Goal: Use online tool/utility: Utilize a website feature to perform a specific function

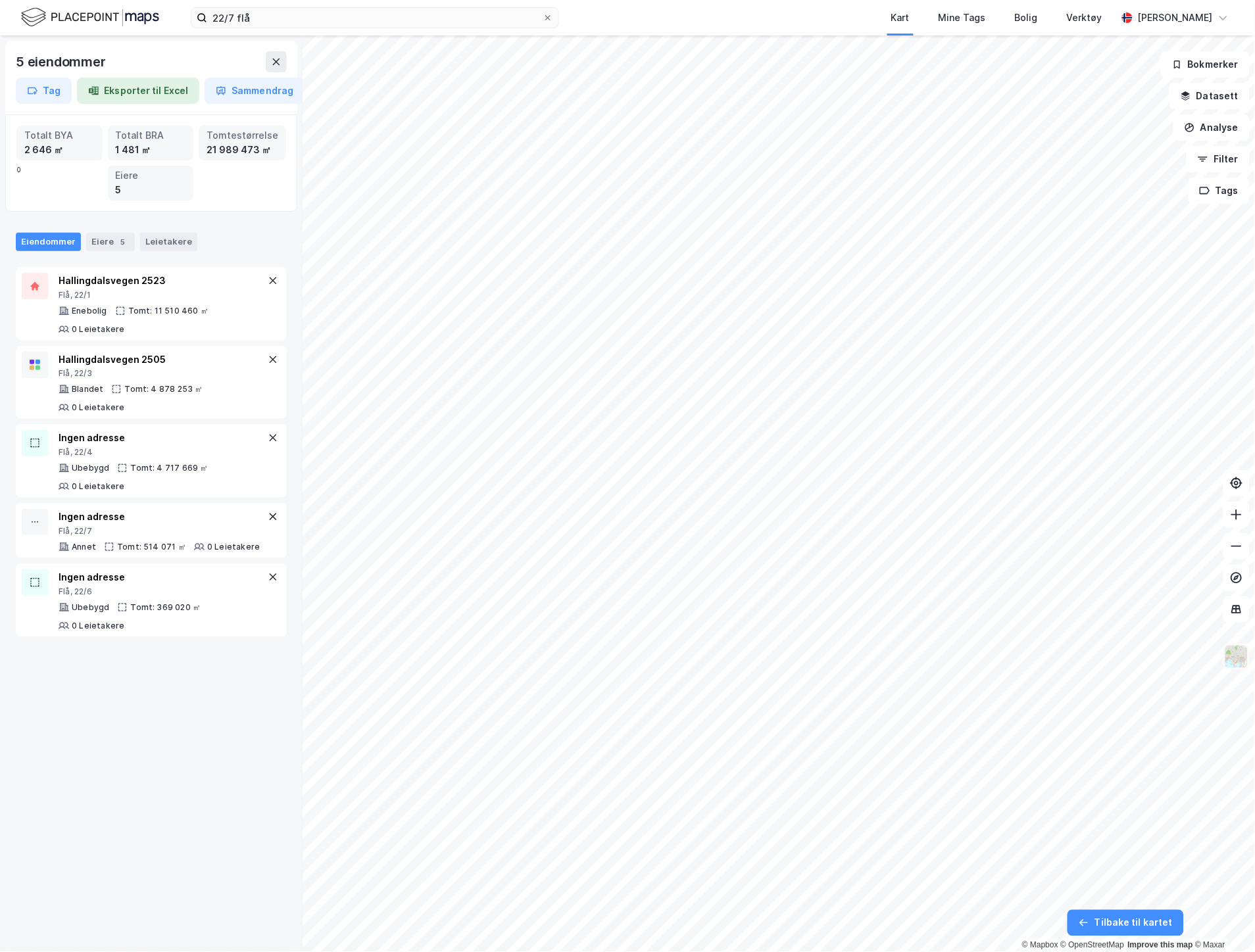
click at [1231, 650] on img at bounding box center [1236, 656] width 25 height 25
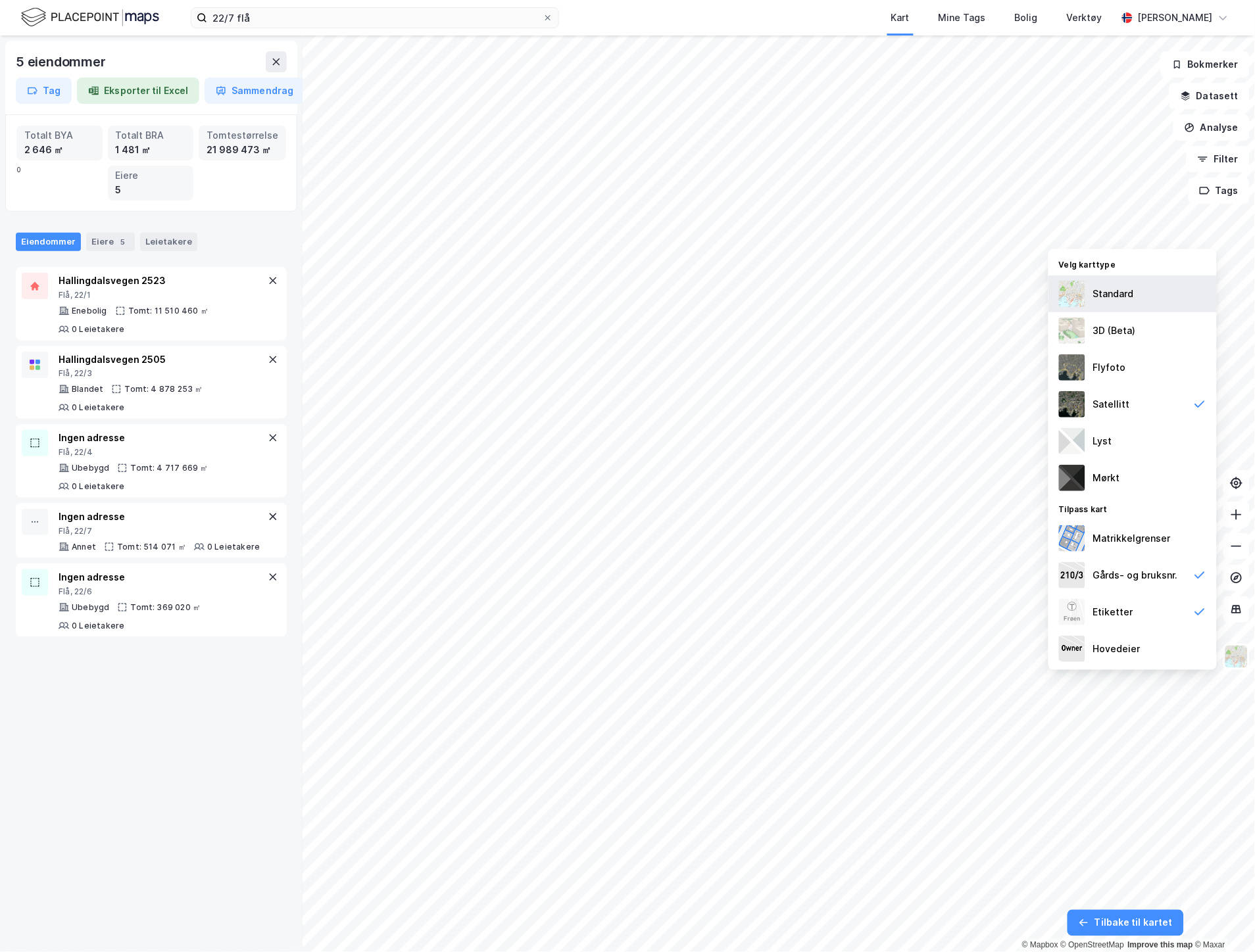
click at [1105, 284] on div "Standard" at bounding box center [1133, 294] width 168 height 37
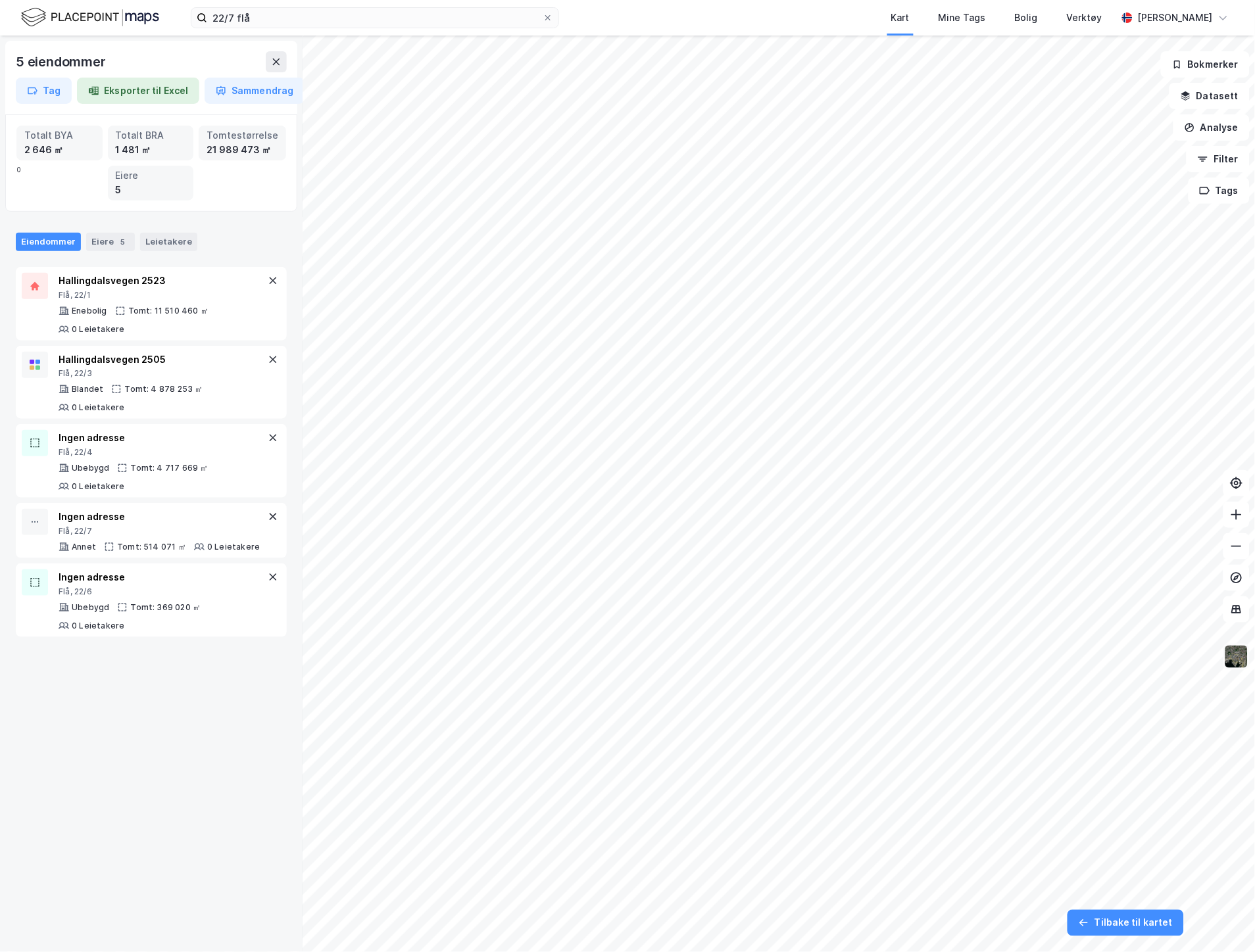
click at [1235, 659] on img at bounding box center [1236, 656] width 25 height 25
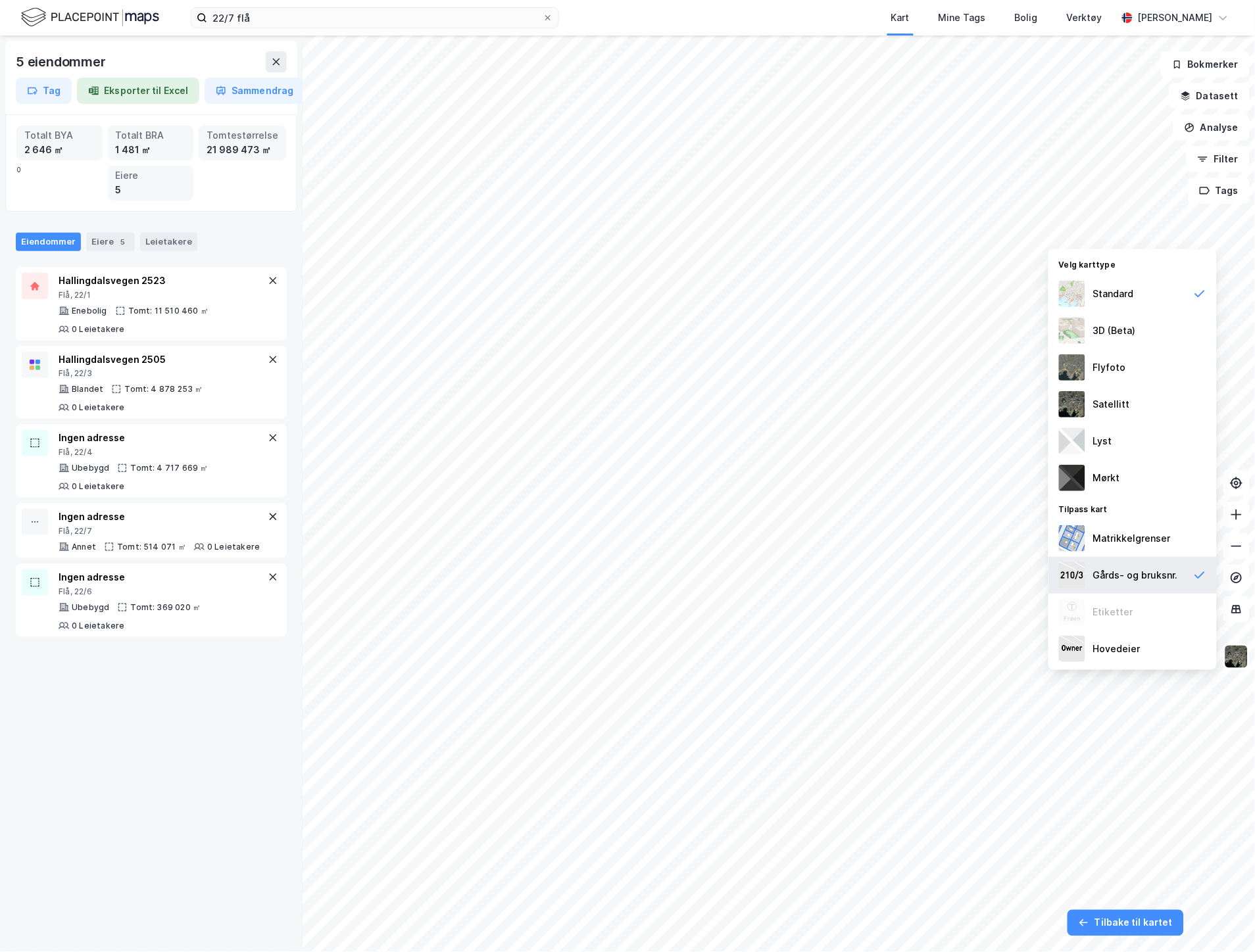
click at [1105, 583] on div "Gårds- og bruksnr." at bounding box center [1136, 575] width 85 height 15
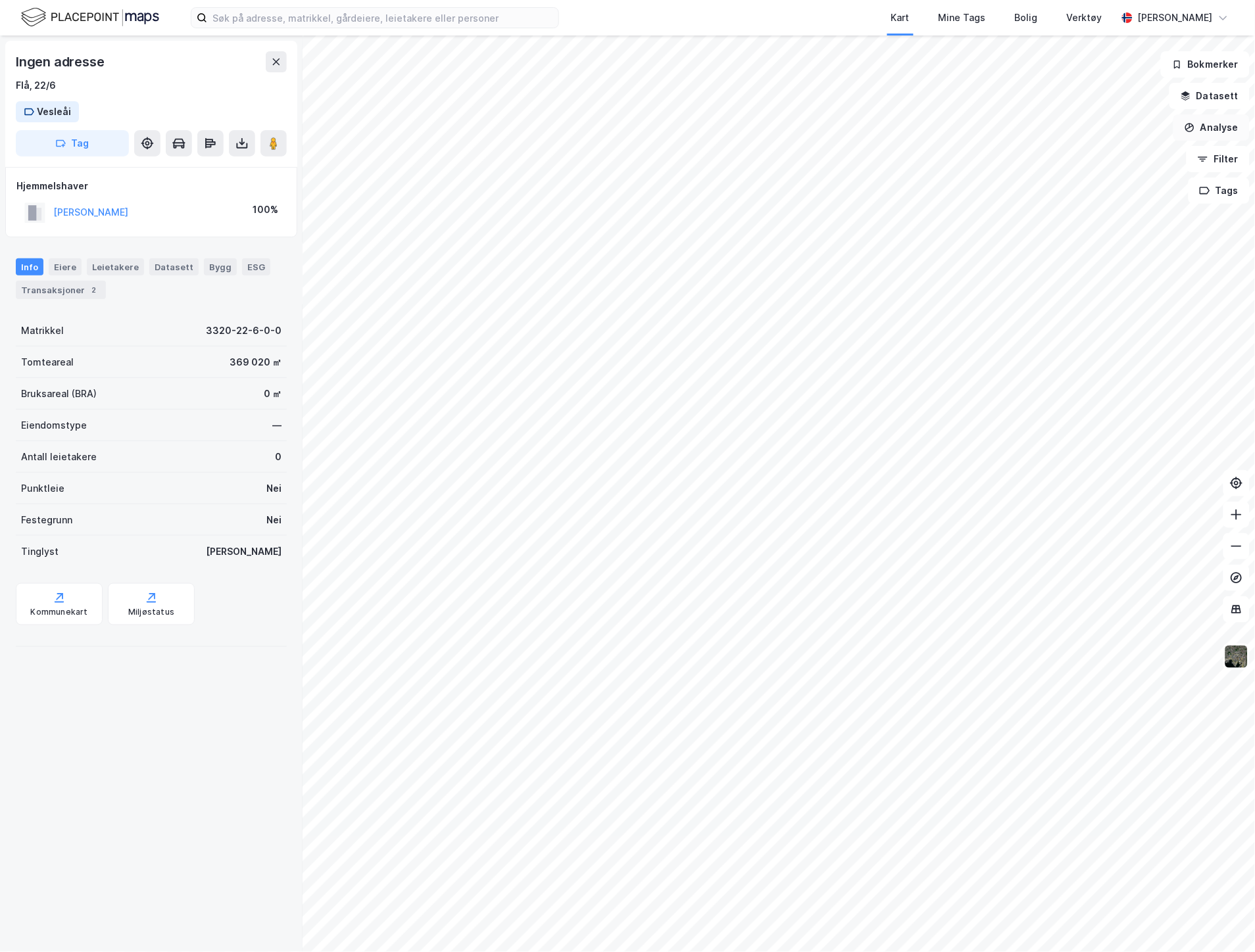
click at [1210, 123] on button "Analyse" at bounding box center [1211, 127] width 77 height 27
click at [1067, 133] on div "Mål avstand" at bounding box center [1097, 128] width 114 height 11
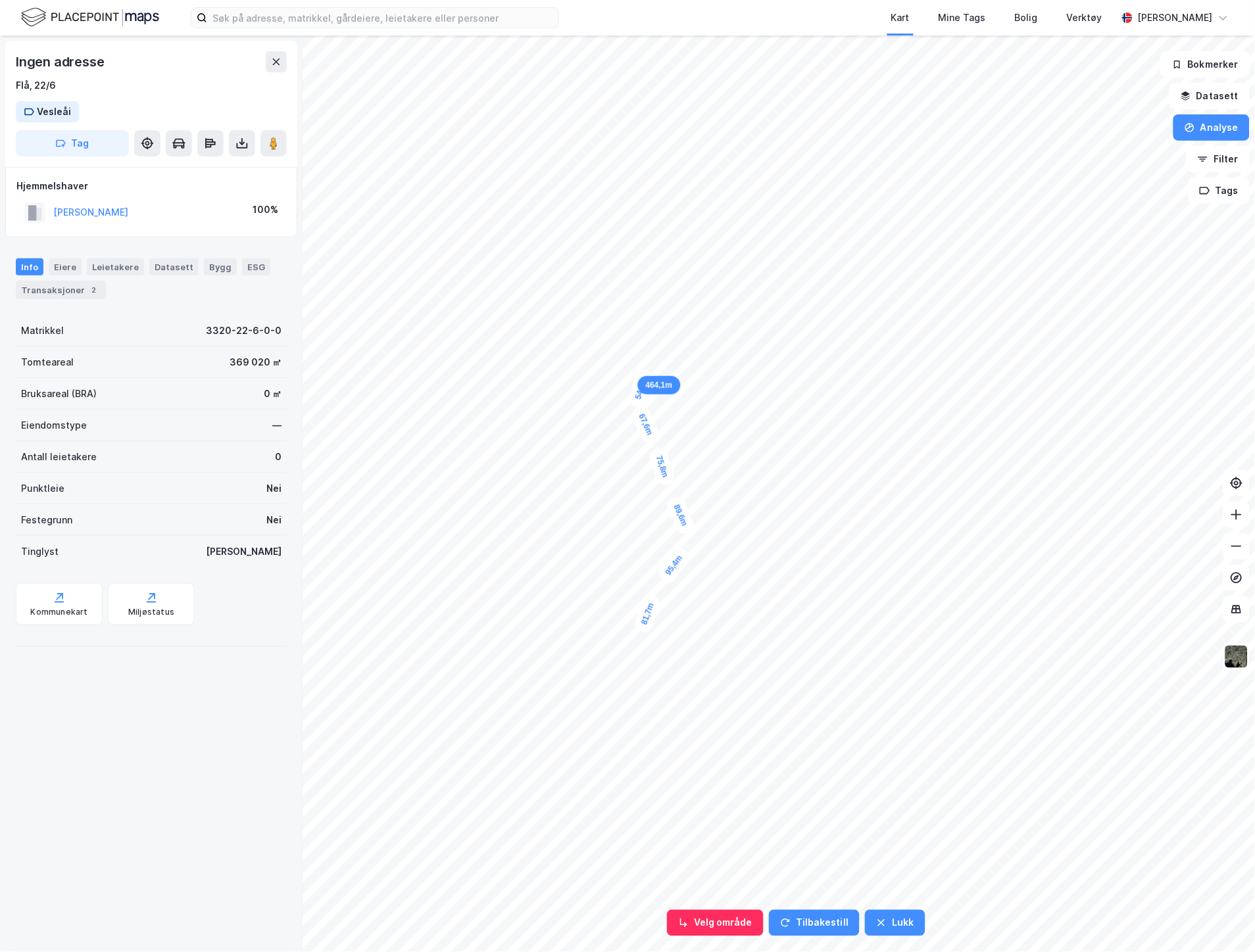
click at [646, 372] on div "54,1m" at bounding box center [641, 388] width 28 height 41
click at [665, 303] on div "52,4m" at bounding box center [663, 320] width 23 height 40
click at [683, 273] on div "54,7m" at bounding box center [674, 288] width 35 height 42
click at [692, 194] on div "53,2m" at bounding box center [693, 212] width 21 height 40
click at [658, 323] on div "2m" at bounding box center [657, 323] width 32 height 27
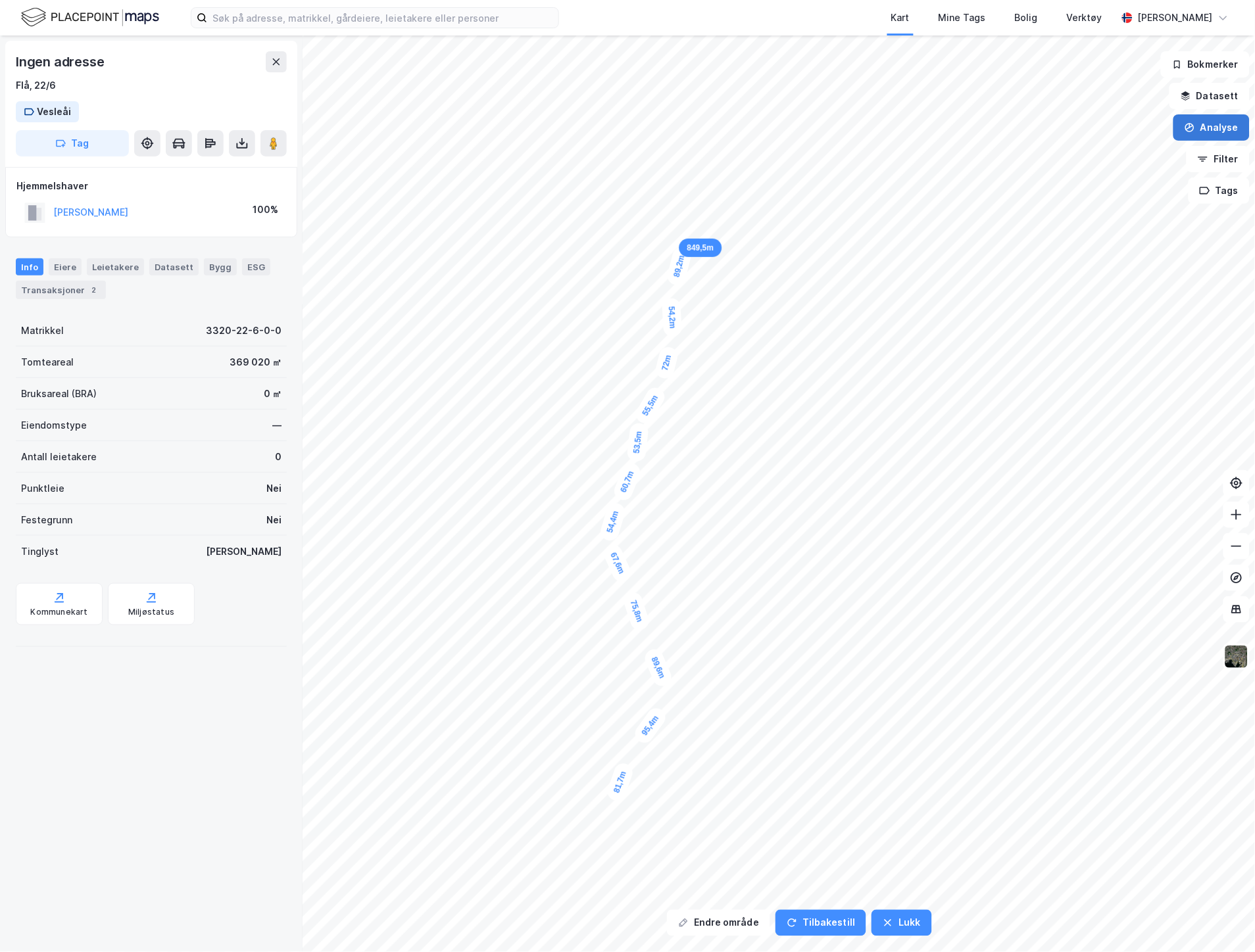
click at [1215, 126] on button "Analyse" at bounding box center [1211, 127] width 77 height 27
click at [1096, 127] on div "Mål avstand" at bounding box center [1097, 128] width 114 height 11
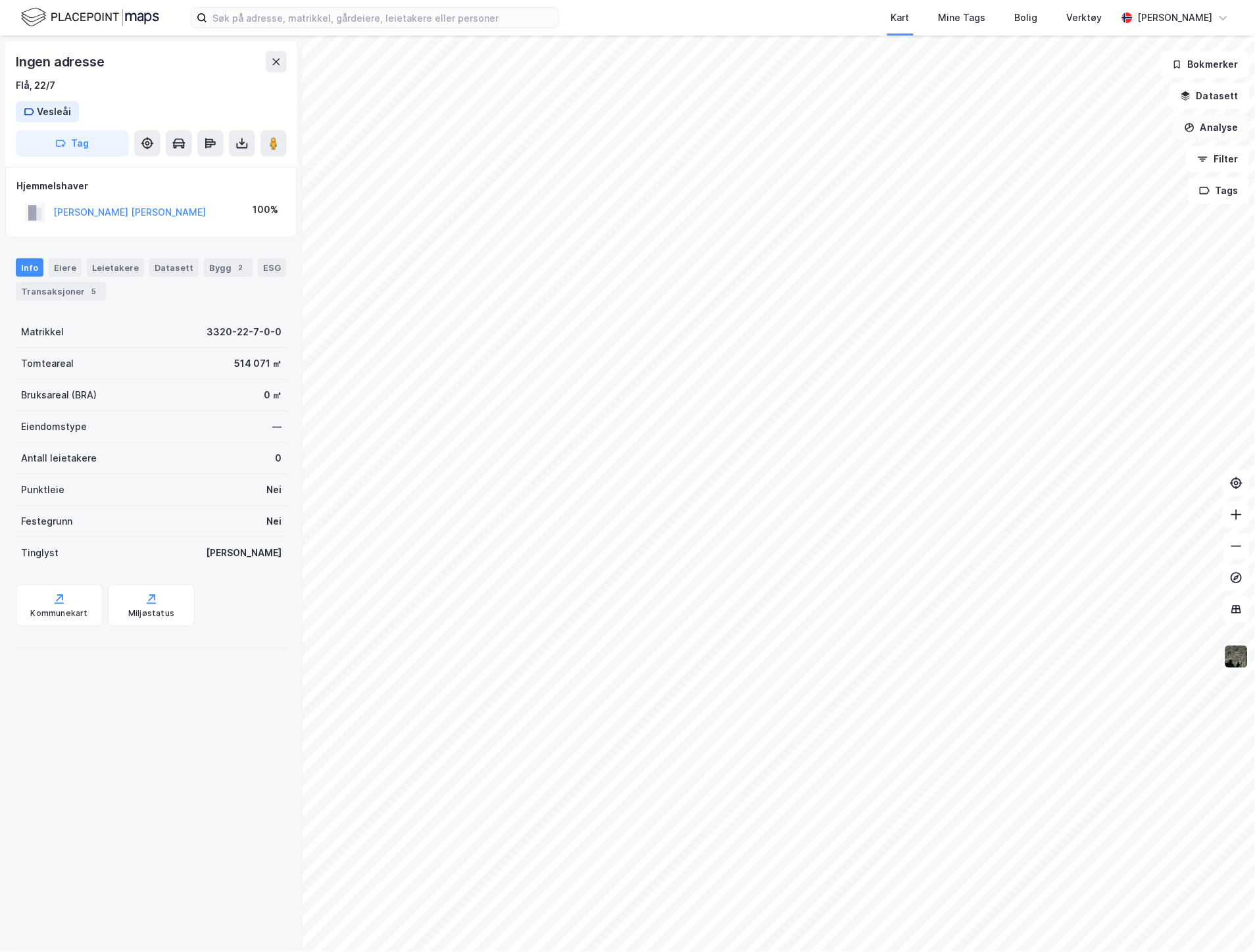
click at [1224, 124] on button "Analyse" at bounding box center [1211, 127] width 77 height 27
click at [1090, 121] on div "Mål avstand" at bounding box center [1089, 128] width 151 height 21
click at [725, 606] on div "32,8m" at bounding box center [731, 620] width 32 height 42
click at [1187, 128] on icon "button" at bounding box center [1190, 127] width 10 height 10
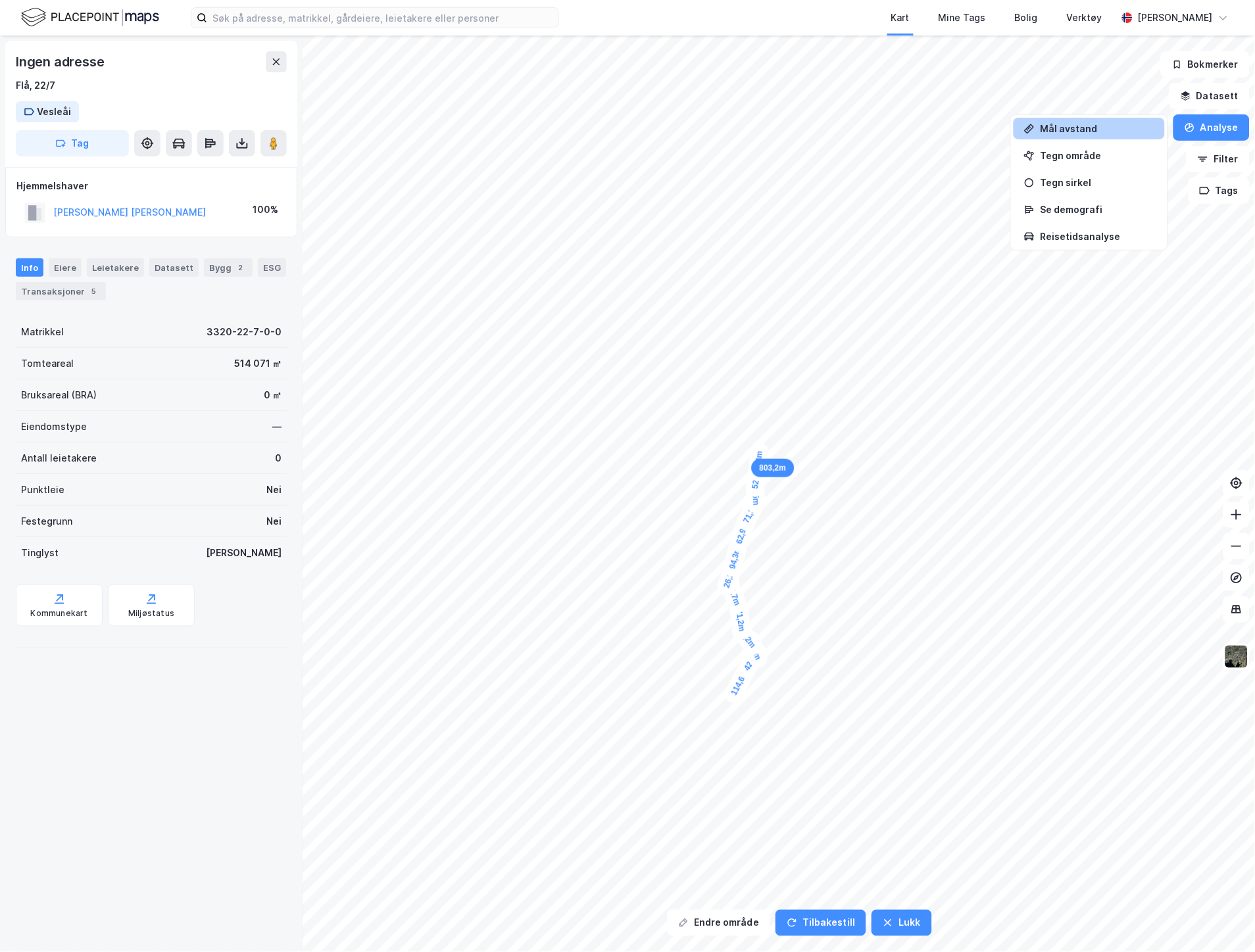
click at [1074, 133] on div "Mål avstand" at bounding box center [1097, 128] width 114 height 11
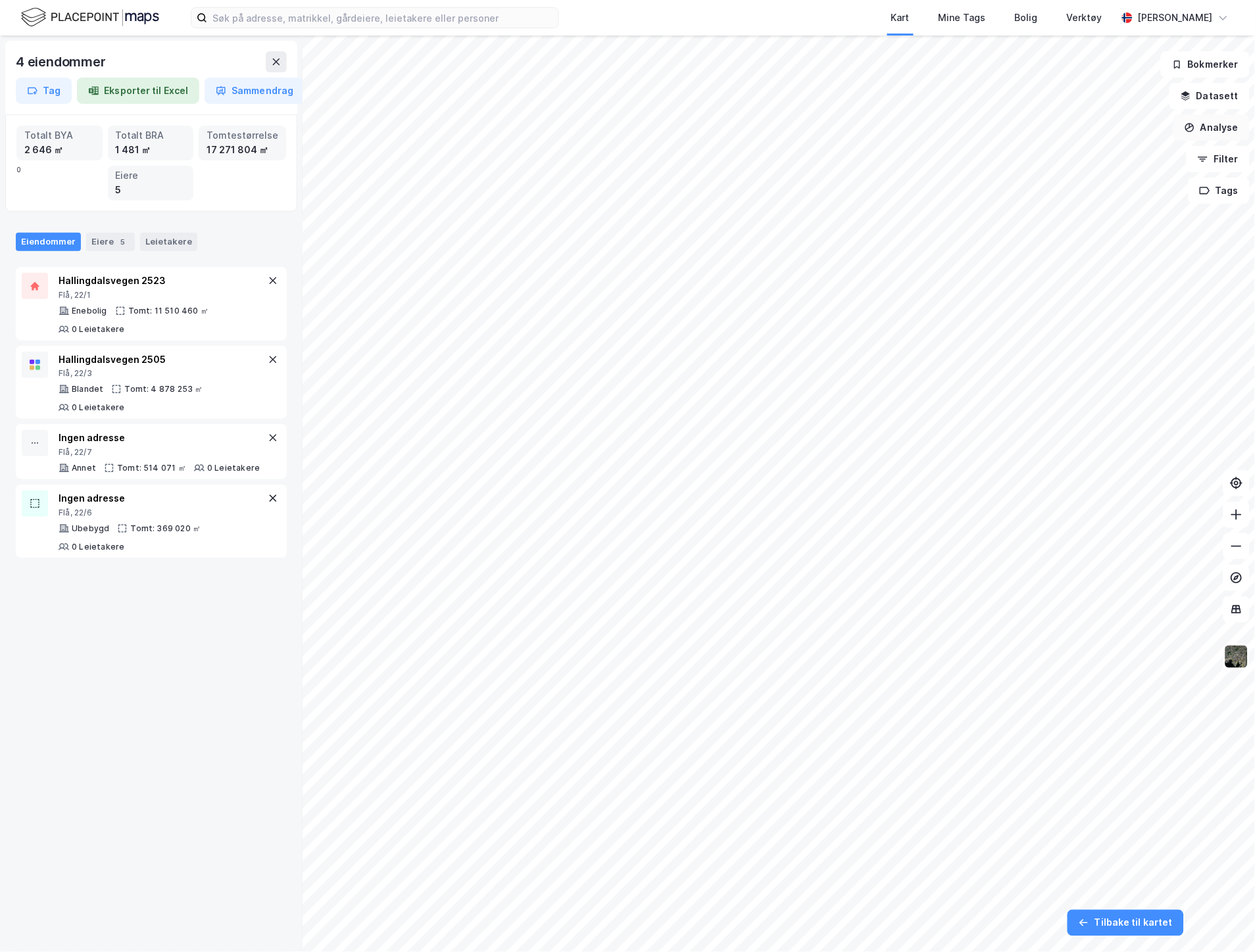
click at [1216, 128] on button "Analyse" at bounding box center [1211, 127] width 77 height 27
click at [1076, 125] on div "Mål avstand" at bounding box center [1097, 128] width 114 height 11
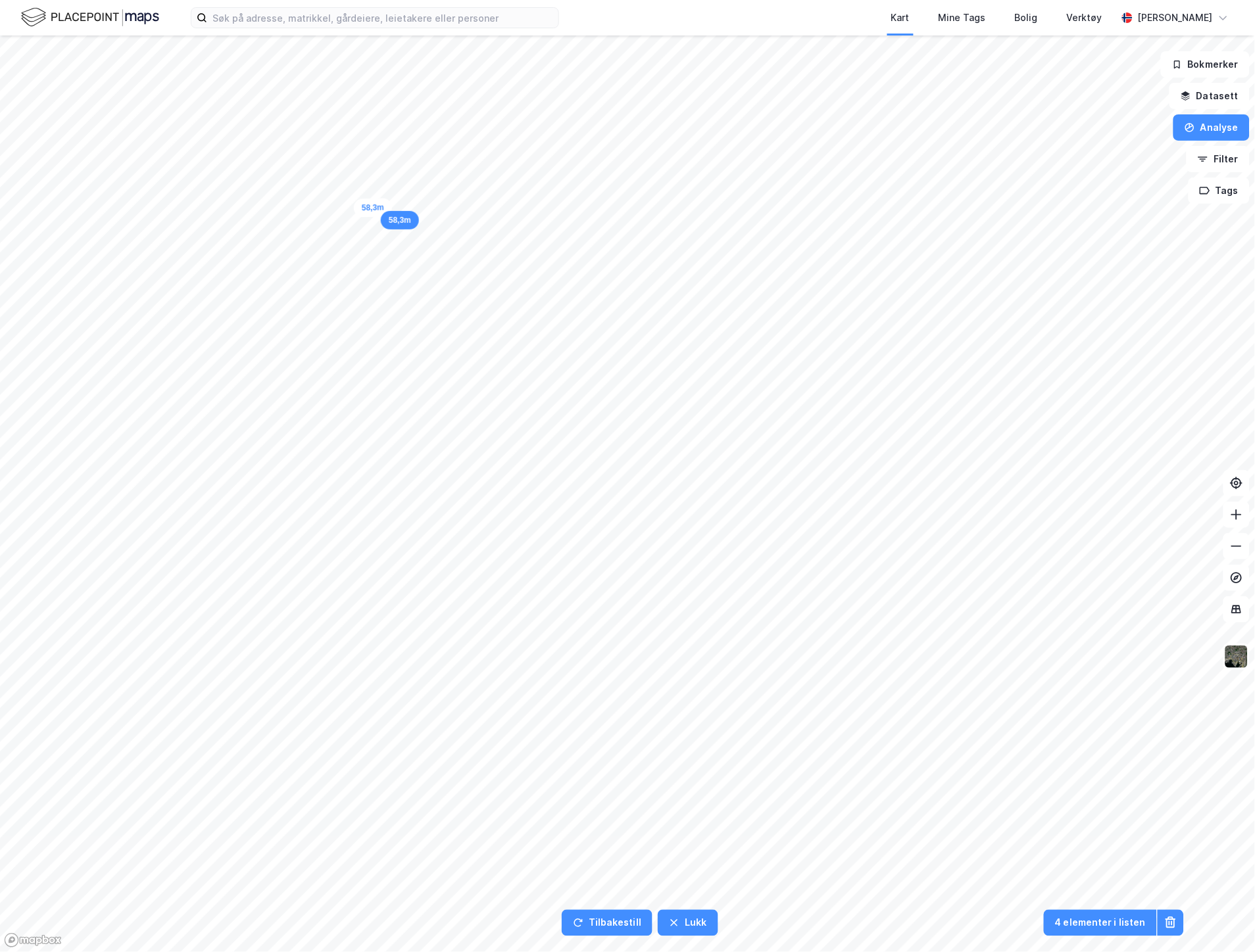
click at [385, 207] on div "58,3m" at bounding box center [373, 207] width 39 height 19
click at [413, 211] on div "60,3m" at bounding box center [399, 210] width 40 height 24
click at [442, 272] on div "71,4m" at bounding box center [432, 257] width 38 height 41
click at [468, 288] on div "64,3m" at bounding box center [455, 280] width 42 height 36
drag, startPoint x: 493, startPoint y: 305, endPoint x: 504, endPoint y: 317, distance: 16.3
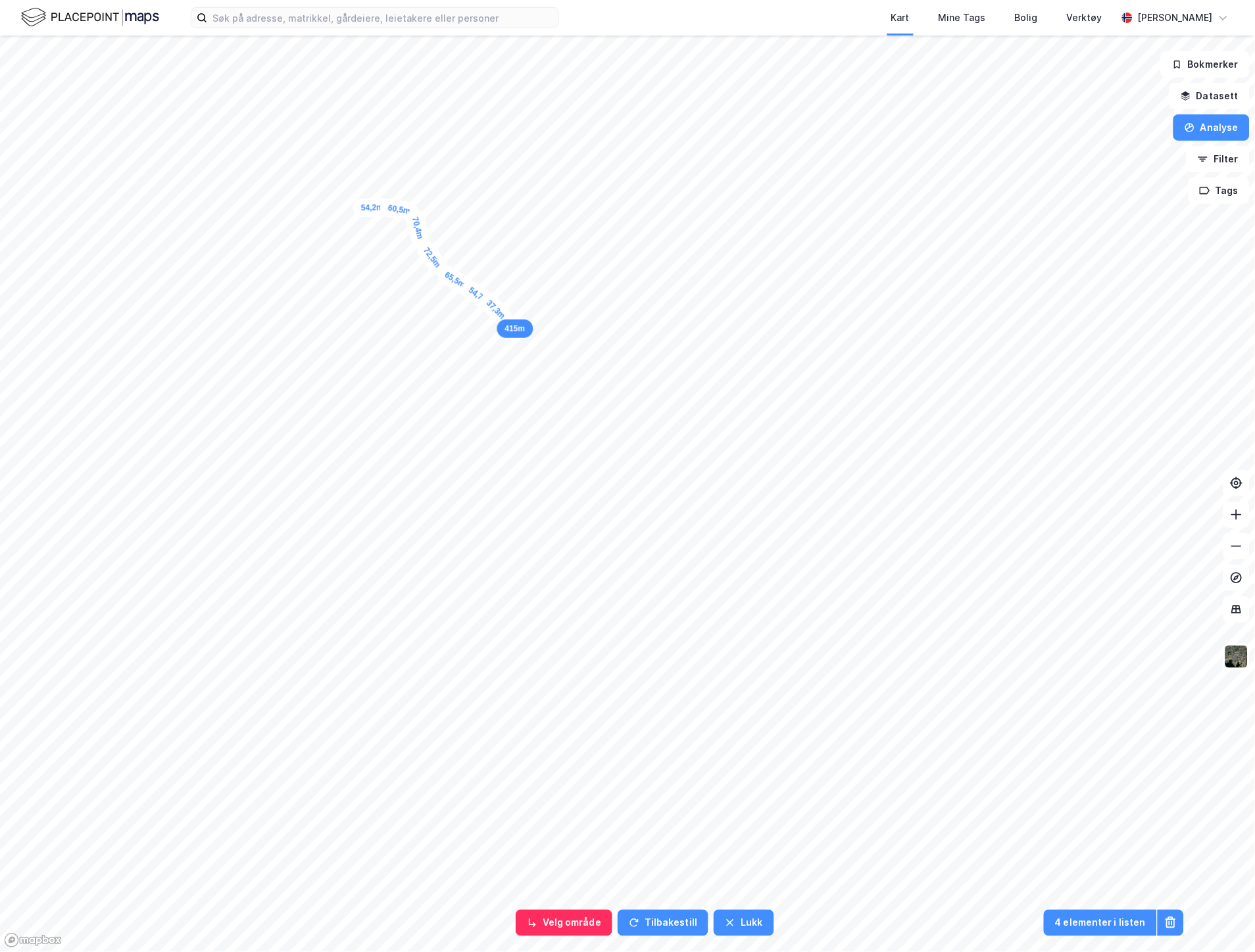
click at [504, 317] on div "37,3m" at bounding box center [496, 309] width 40 height 40
click at [527, 323] on div "49,2m" at bounding box center [515, 320] width 42 height 28
click at [546, 313] on div "41,7m" at bounding box center [535, 318] width 42 height 35
click at [572, 314] on div "55,5m" at bounding box center [559, 312] width 38 height 18
click at [645, 368] on div "36,7m" at bounding box center [638, 357] width 35 height 42
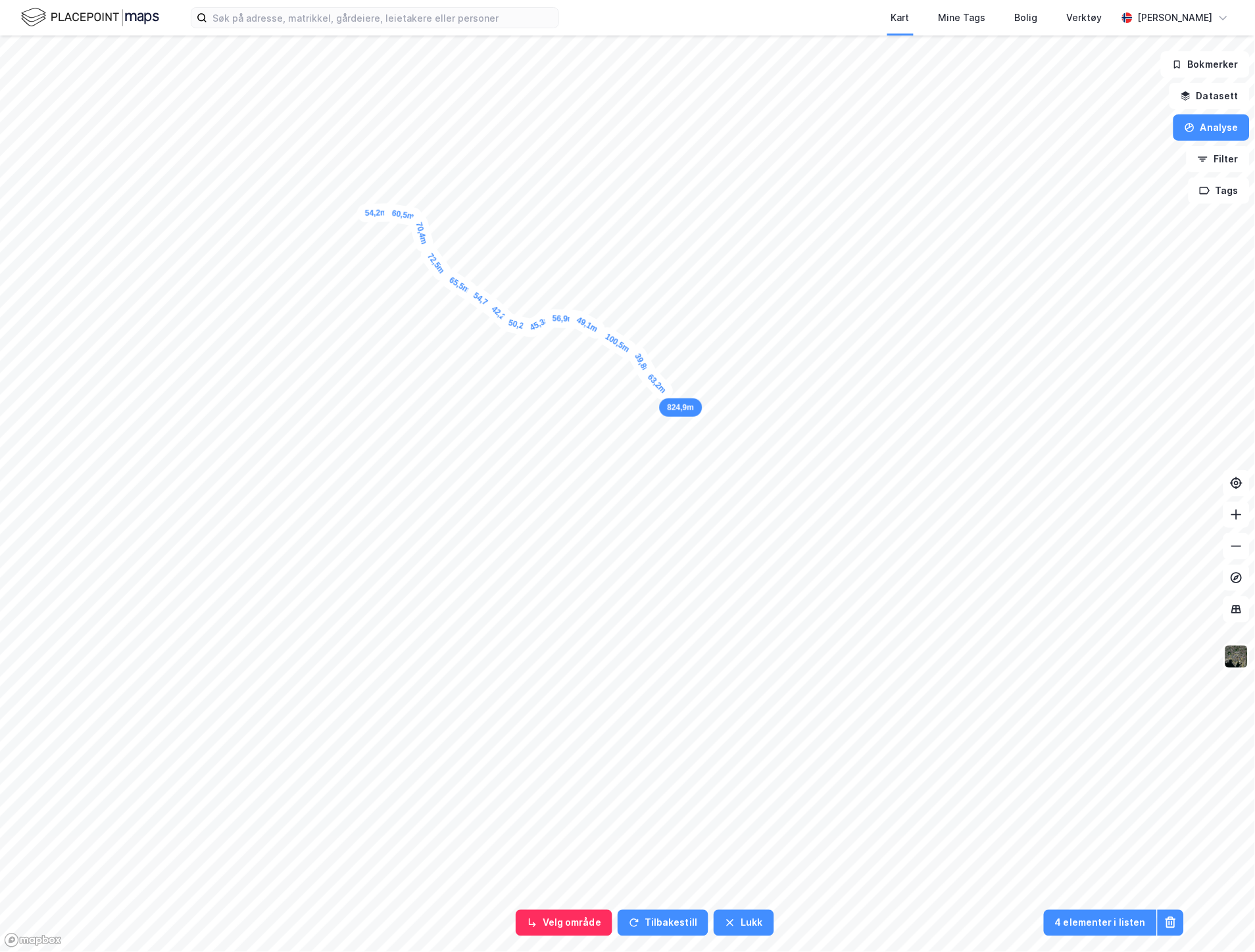
click at [668, 395] on div "63,2m" at bounding box center [657, 383] width 40 height 40
click at [668, 438] on div "40m" at bounding box center [664, 429] width 28 height 36
click at [674, 471] on div "25m" at bounding box center [676, 465] width 28 height 36
click at [704, 495] on div "46,7m" at bounding box center [695, 488] width 41 height 38
click at [707, 507] on div "25,9m" at bounding box center [706, 501] width 28 height 41
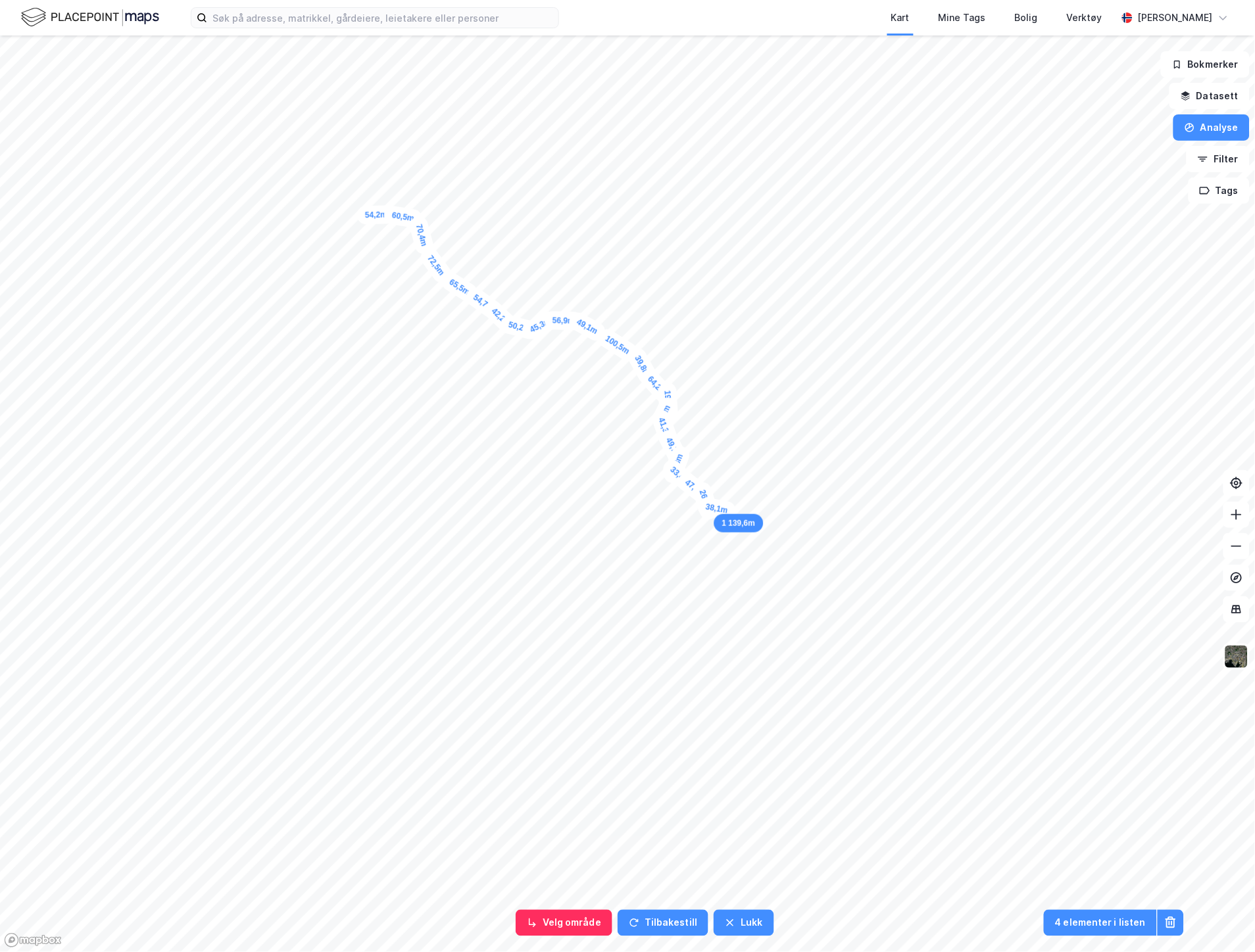
click at [725, 510] on div "38,1m" at bounding box center [716, 509] width 40 height 25
click at [732, 524] on div "30,5m" at bounding box center [729, 517] width 35 height 42
click at [737, 544] on div "41,1m" at bounding box center [734, 534] width 26 height 41
click at [734, 560] on div "33,8m" at bounding box center [735, 551] width 24 height 40
click at [731, 568] on div "18m" at bounding box center [732, 564] width 29 height 36
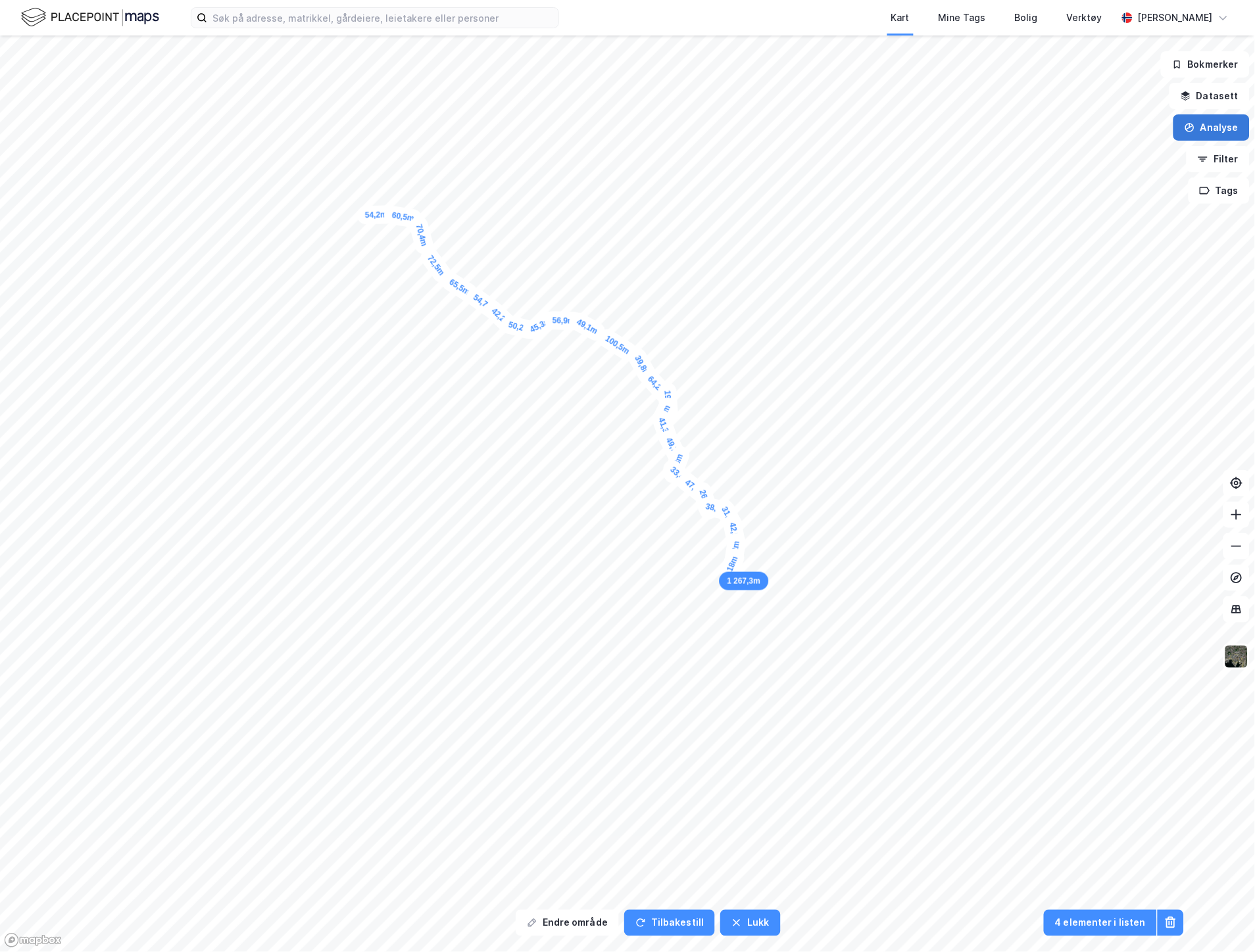
click at [1205, 127] on button "Analyse" at bounding box center [1211, 127] width 77 height 27
click at [1071, 122] on div "Mål avstand" at bounding box center [1089, 128] width 151 height 21
